Goal: Task Accomplishment & Management: Use online tool/utility

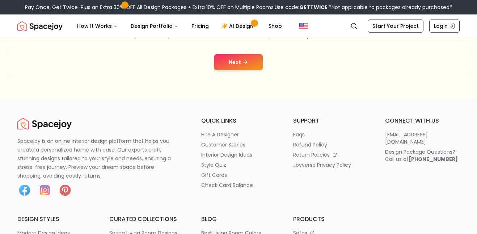
scroll to position [172, 0]
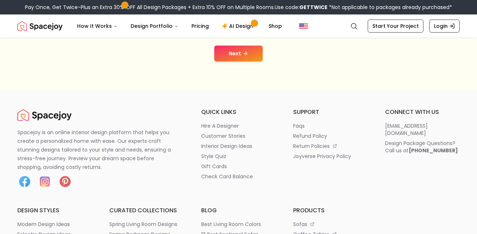
click at [243, 53] on icon at bounding box center [246, 54] width 6 height 6
